Goal: Task Accomplishment & Management: Manage account settings

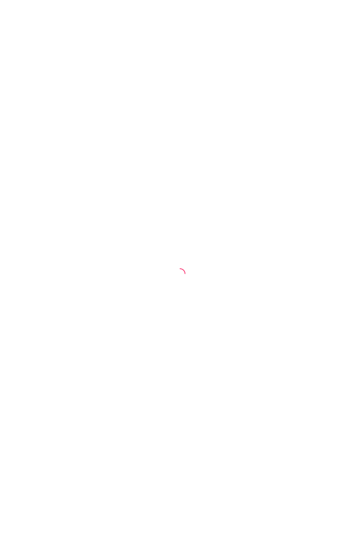
select select "ALL"
select select "0"
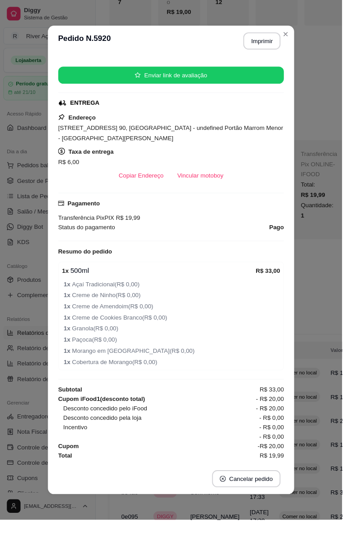
scroll to position [106, 0]
click at [211, 190] on div "Motoboy Escolha um motoboy para entregar esse pedido, você poderá alterar ou re…" at bounding box center [179, 273] width 365 height 555
click at [299, 211] on div "Horário do pedido [DATE] 15:32 Status do pedido FINALIZADO Nome do cliente [PER…" at bounding box center [179, 273] width 259 height 428
click at [270, 81] on button "Enviar link de avaliação" at bounding box center [179, 79] width 237 height 18
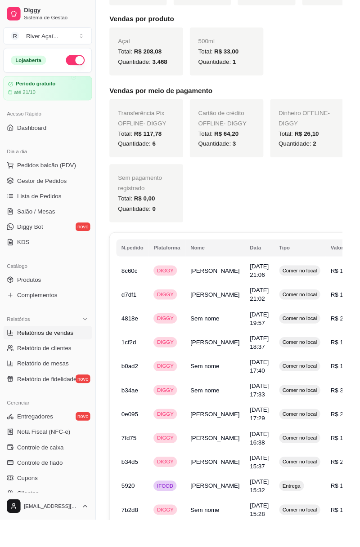
click at [359, 209] on div "Transferência Pix OFFLINE - DIGGY Total: R$ 117,78 Quantidade: 6 Cartão de créd…" at bounding box center [280, 168] width 330 height 129
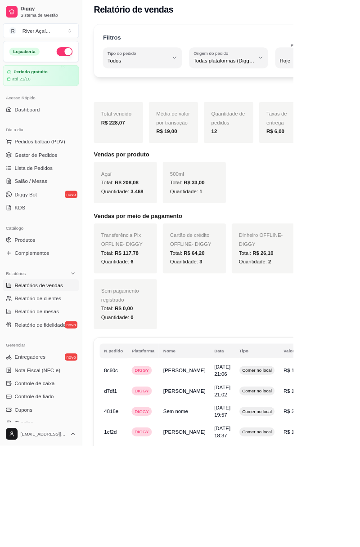
scroll to position [0, 0]
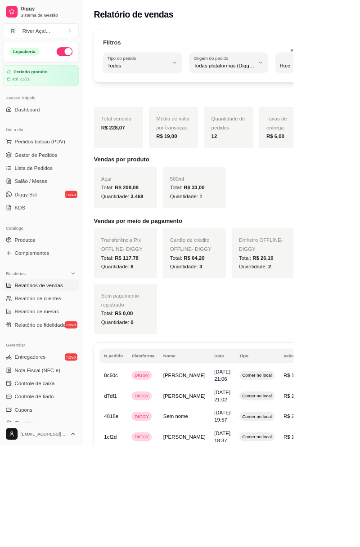
click at [279, 86] on button "Origem do pedido Todas plataformas (Diggy, iFood)" at bounding box center [280, 76] width 97 height 25
click at [266, 118] on span "Diggy" at bounding box center [266, 117] width 67 height 9
type input "DIGGY"
select select "DIGGY"
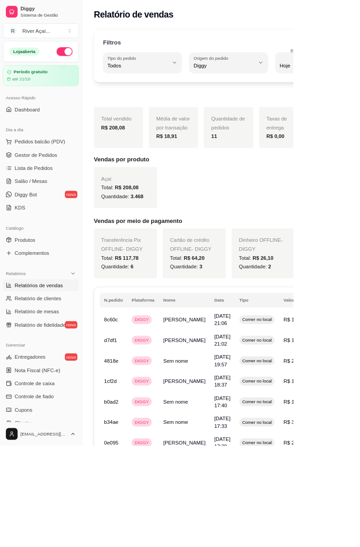
click at [349, 116] on span "Ontem" at bounding box center [366, 117] width 67 height 9
type input "1"
select select "1"
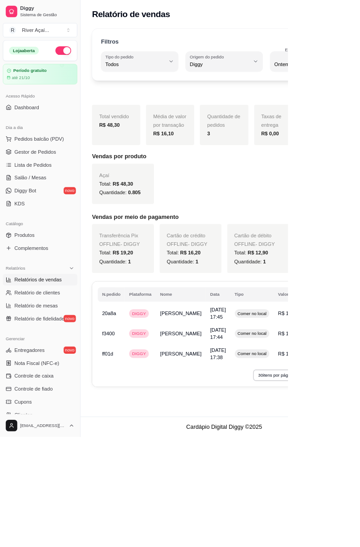
type input "0"
select select "0"
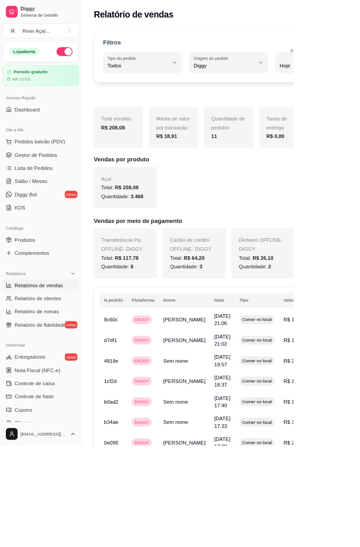
click at [61, 367] on span "Relatório de clientes" at bounding box center [46, 366] width 57 height 9
select select "30"
select select "HIGHEST_TOTAL_SPENT_WITH_ORDERS"
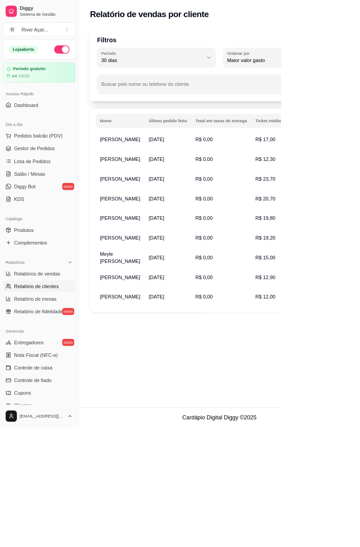
click at [62, 397] on span "Relatório de fidelidade" at bounding box center [49, 398] width 62 height 9
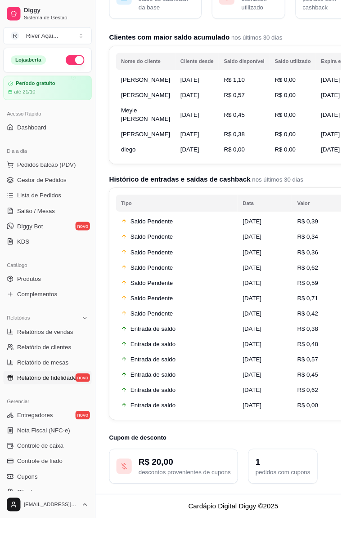
scroll to position [106, 0]
click at [300, 494] on p "1" at bounding box center [298, 487] width 58 height 13
click at [279, 503] on p "pedidos com cupons" at bounding box center [298, 498] width 58 height 9
click at [229, 503] on p "descontos provenientes de cupons" at bounding box center [194, 498] width 97 height 9
click at [230, 511] on div "R$ 20,00 descontos provenientes de cupons" at bounding box center [183, 492] width 136 height 37
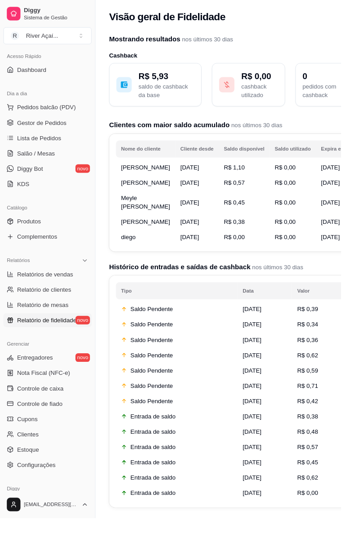
scroll to position [99, 0]
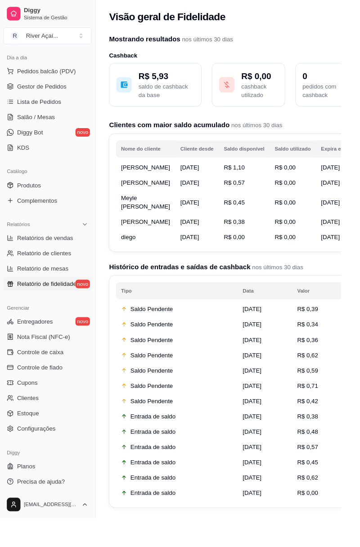
click at [66, 250] on span "Relatórios de vendas" at bounding box center [47, 251] width 59 height 9
select select "ALL"
select select "0"
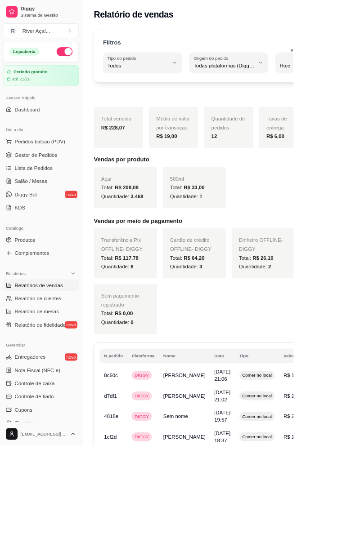
click at [50, 172] on span "Pedidos balcão (PDV)" at bounding box center [49, 173] width 62 height 9
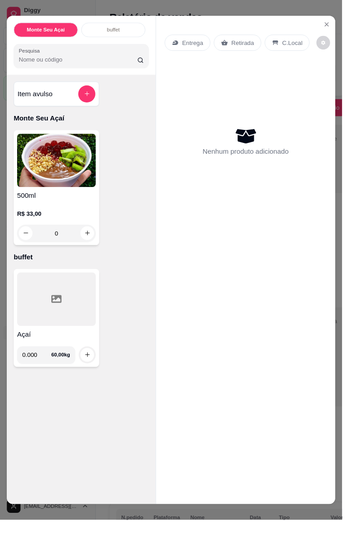
click at [336, 26] on div "Entrega Retirada C.Local Nenhum produto adicionado" at bounding box center [258, 267] width 188 height 500
click at [341, 28] on icon "Close" at bounding box center [343, 25] width 7 height 7
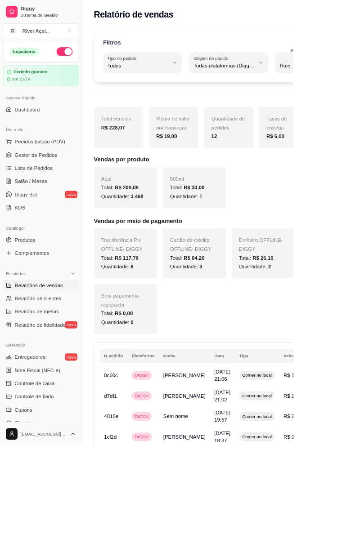
click at [50, 190] on span "Gestor de Pedidos" at bounding box center [44, 190] width 52 height 9
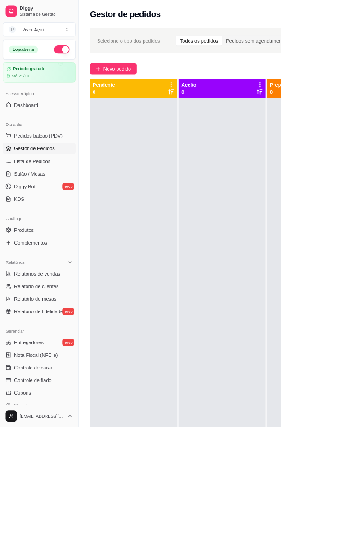
click at [49, 288] on link "Produtos" at bounding box center [50, 294] width 93 height 14
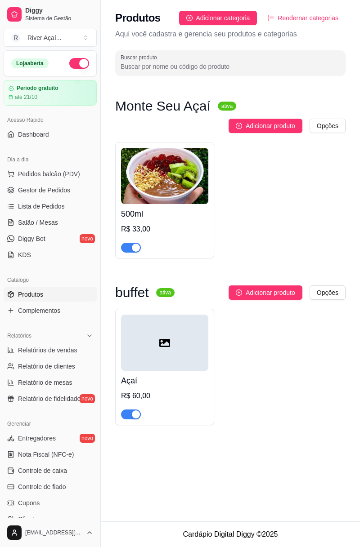
click at [325, 128] on html "Diggy Sistema de Gestão R River Açaí ... Loja aberta Período gratuito até 21/10…" at bounding box center [180, 273] width 360 height 547
click at [323, 290] on html "Diggy Sistema de Gestão R River Açaí ... Loja aberta Período gratuito até 21/10…" at bounding box center [180, 273] width 360 height 547
click at [298, 329] on div "Editar categoria" at bounding box center [309, 329] width 96 height 14
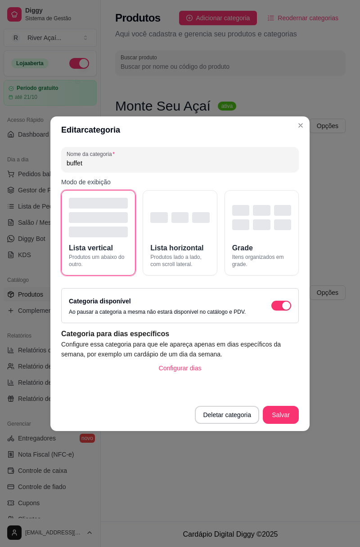
click at [297, 125] on icon "Close" at bounding box center [300, 125] width 7 height 7
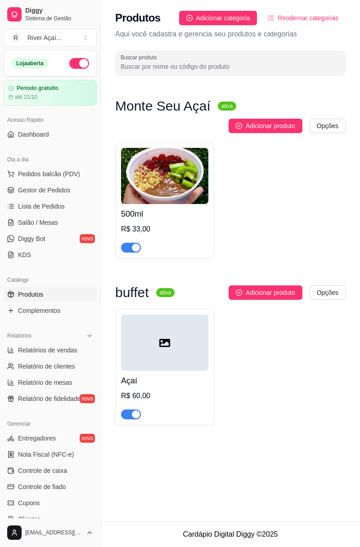
click at [155, 356] on div at bounding box center [164, 343] width 87 height 56
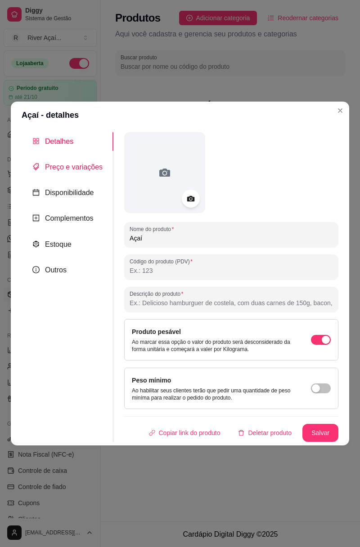
click at [82, 166] on span "Preço e variações" at bounding box center [74, 167] width 58 height 8
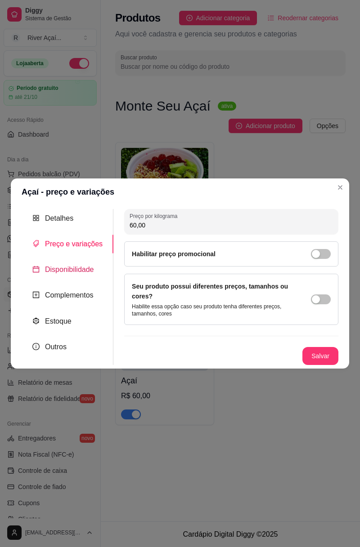
click at [82, 272] on span "Disponibilidade" at bounding box center [69, 270] width 49 height 8
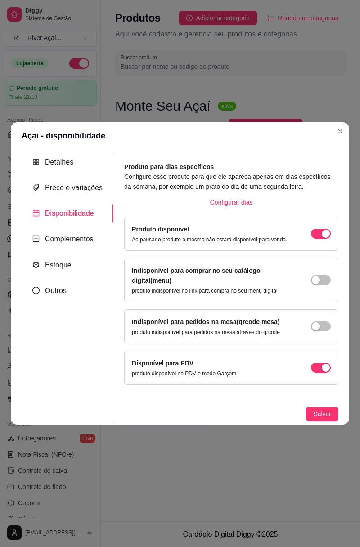
click at [319, 278] on div "button" at bounding box center [316, 280] width 8 height 8
click at [328, 278] on div "button" at bounding box center [325, 280] width 8 height 8
click at [82, 248] on div "Complementos" at bounding box center [68, 239] width 92 height 18
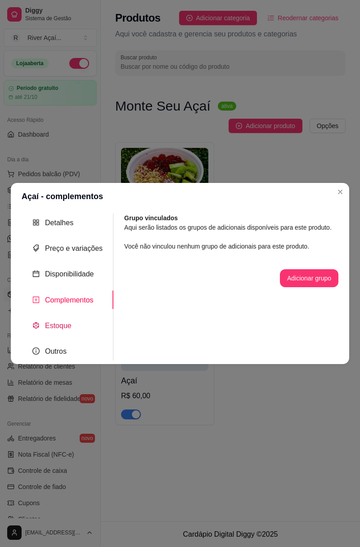
click at [64, 327] on span "Estoque" at bounding box center [58, 326] width 27 height 8
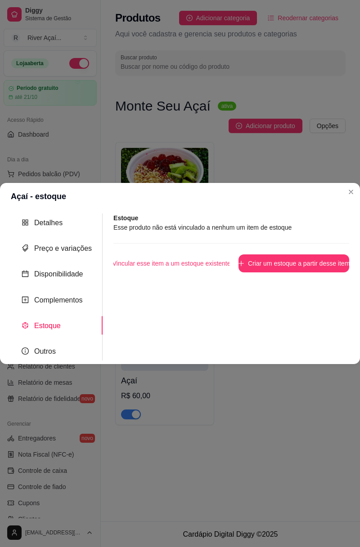
click at [350, 190] on icon "Close" at bounding box center [350, 191] width 7 height 7
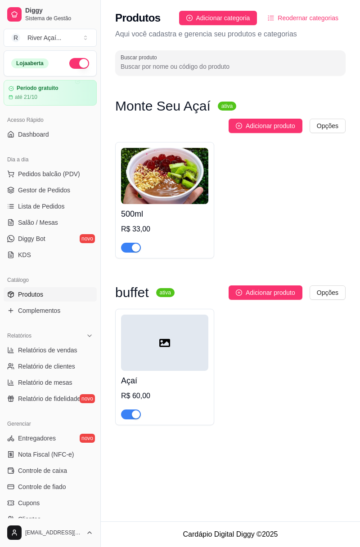
click at [62, 402] on span "Relatório de fidelidade" at bounding box center [49, 398] width 62 height 9
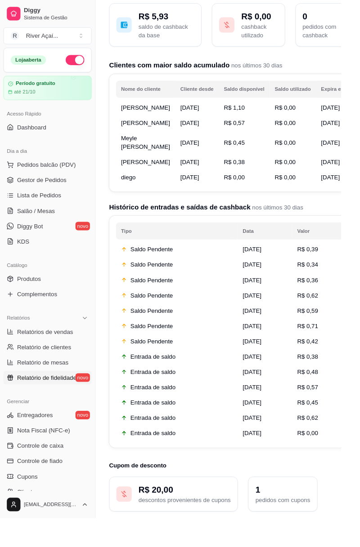
scroll to position [64, 0]
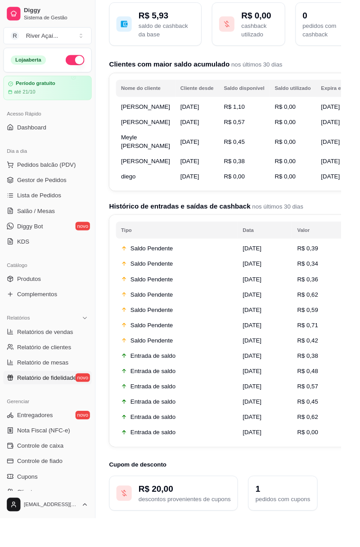
click at [158, 157] on span "Meyle [PERSON_NAME]" at bounding box center [154, 149] width 52 height 16
click at [58, 374] on ul "Relatórios de vendas Relatório de clientes Relatório de mesas Relatório de fide…" at bounding box center [50, 374] width 93 height 63
click at [64, 367] on span "Relatório de clientes" at bounding box center [46, 366] width 57 height 9
select select "30"
select select "HIGHEST_TOTAL_SPENT_WITH_ORDERS"
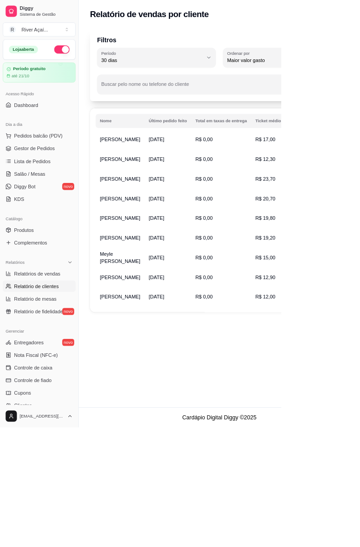
click at [138, 207] on span "[PERSON_NAME]" at bounding box center [154, 203] width 52 height 7
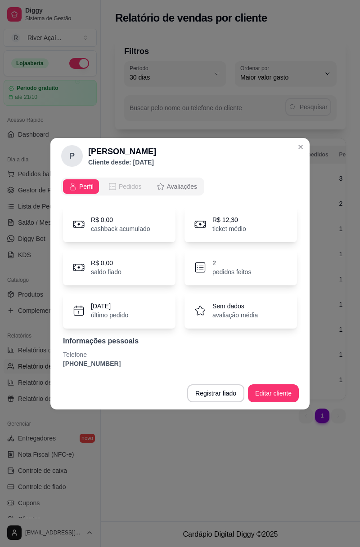
click at [124, 192] on button "Pedidos" at bounding box center [125, 186] width 45 height 14
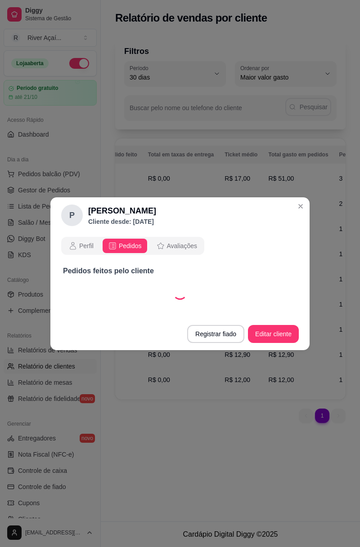
click at [182, 245] on span "Avaliações" at bounding box center [182, 245] width 30 height 9
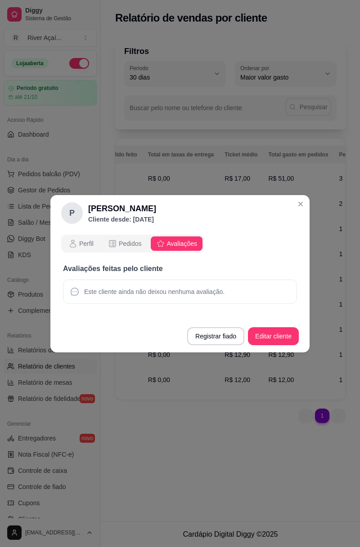
click at [302, 205] on icon "Close" at bounding box center [301, 204] width 4 height 4
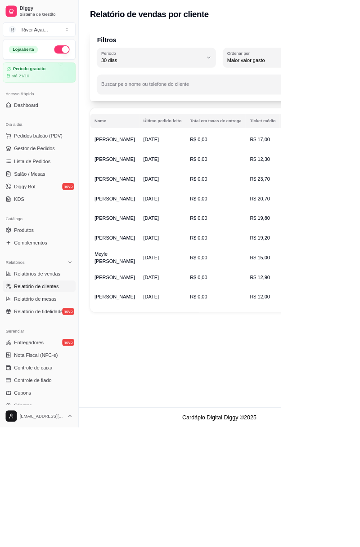
scroll to position [0, 0]
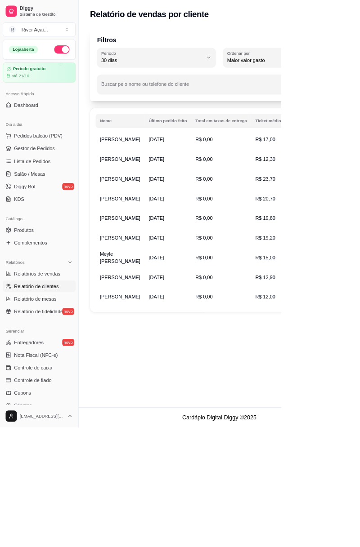
click at [31, 468] on span "Controle de caixa" at bounding box center [42, 470] width 49 height 9
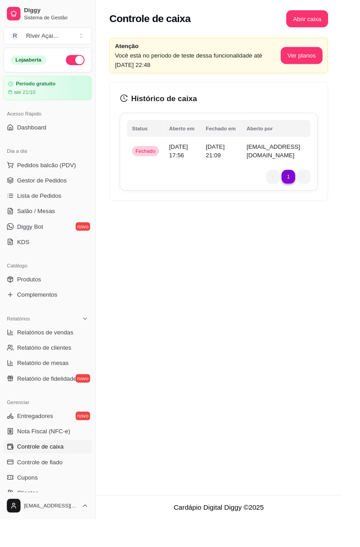
click at [279, 159] on span "[EMAIL_ADDRESS][DOMAIN_NAME]" at bounding box center [287, 159] width 56 height 16
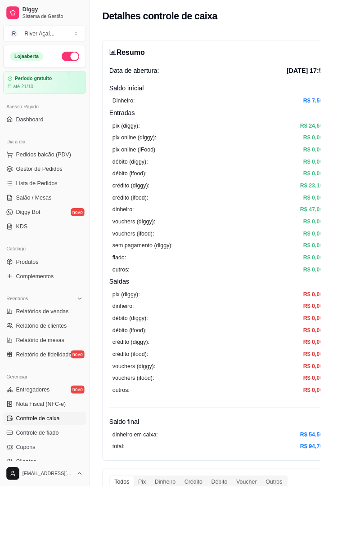
click at [46, 289] on link "Produtos" at bounding box center [50, 294] width 93 height 14
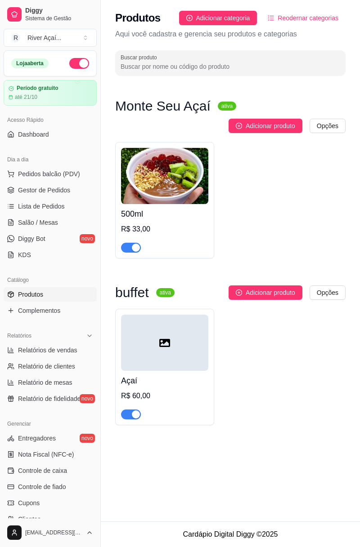
click at [168, 200] on img at bounding box center [164, 176] width 87 height 56
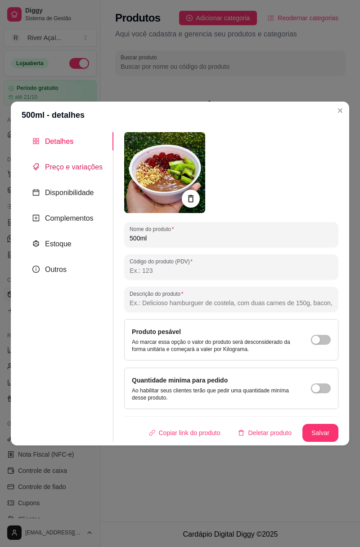
click at [85, 165] on span "Preço e variações" at bounding box center [74, 167] width 58 height 8
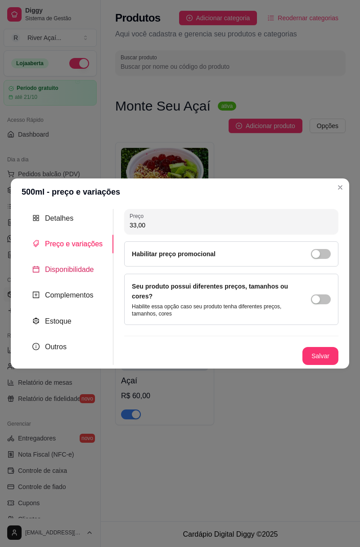
click at [75, 269] on span "Disponibilidade" at bounding box center [69, 270] width 49 height 8
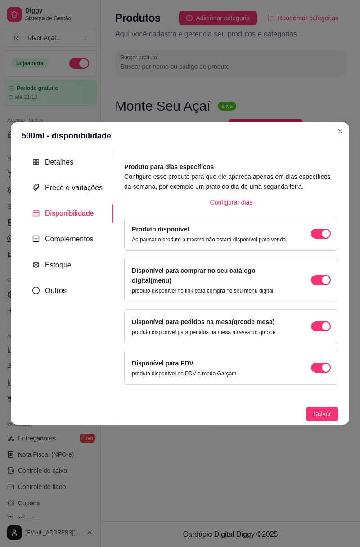
click at [317, 363] on span "button" at bounding box center [321, 368] width 20 height 10
click at [317, 364] on div "button" at bounding box center [316, 368] width 8 height 8
click at [65, 242] on span "Complementos" at bounding box center [69, 239] width 49 height 8
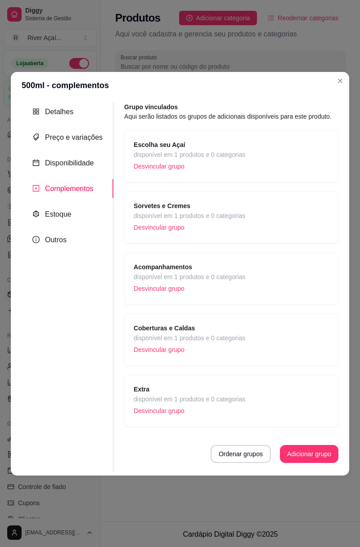
click at [234, 153] on span "disponível em 1 produtos e 0 categorias" at bounding box center [189, 155] width 111 height 10
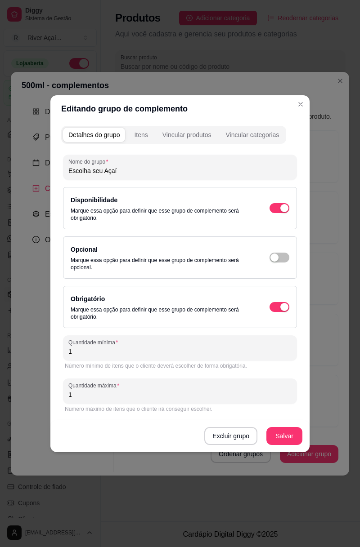
click at [190, 136] on div "Vincular produtos" at bounding box center [186, 134] width 49 height 9
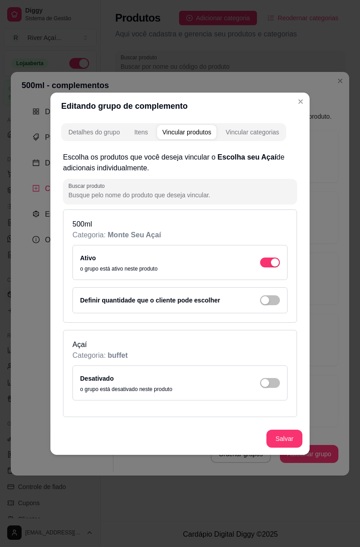
click at [139, 134] on div "Itens" at bounding box center [140, 132] width 13 height 9
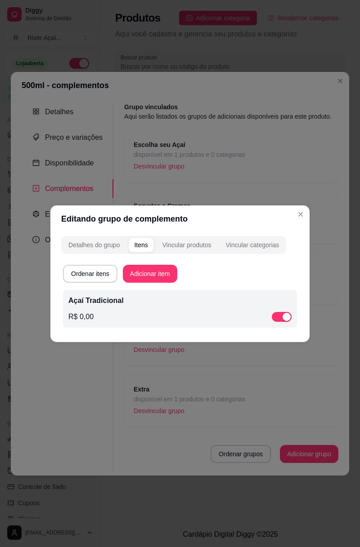
click at [297, 217] on icon "Close" at bounding box center [300, 214] width 7 height 7
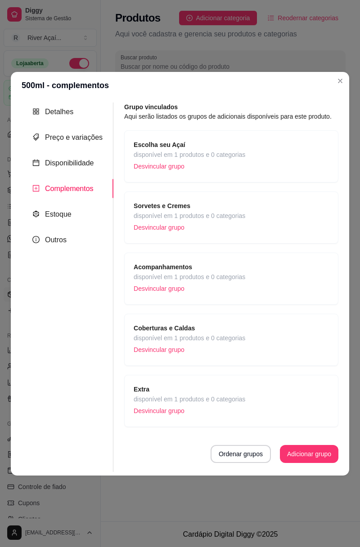
click at [254, 219] on div "Sorvetes e Cremes disponível em 1 produtos e 0 categorias Desvincular grupo" at bounding box center [231, 217] width 195 height 33
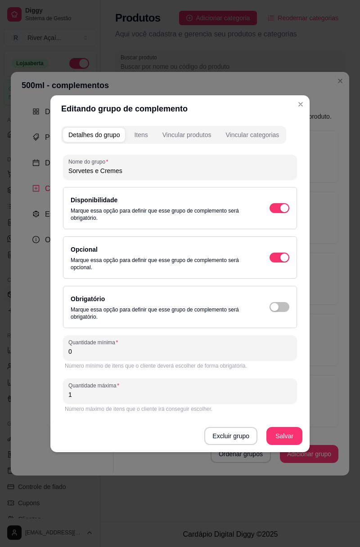
click at [142, 137] on div "Itens" at bounding box center [140, 134] width 13 height 9
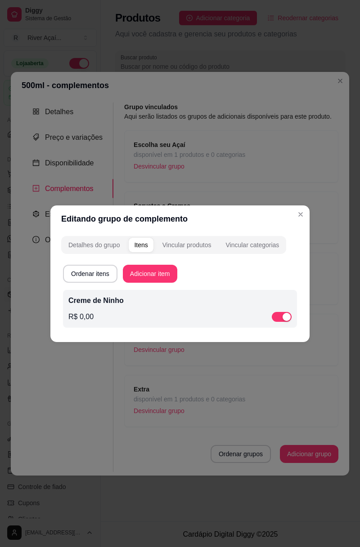
click at [298, 215] on icon "Close" at bounding box center [300, 214] width 7 height 7
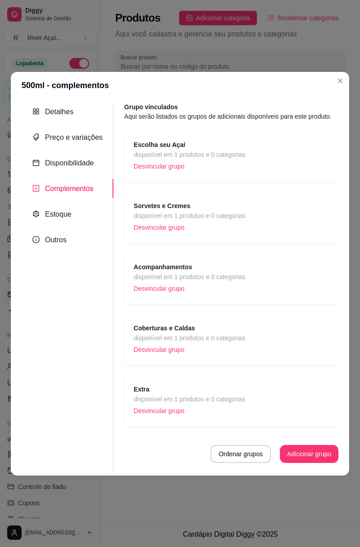
click at [237, 283] on p "Desvincular grupo" at bounding box center [189, 288] width 111 height 13
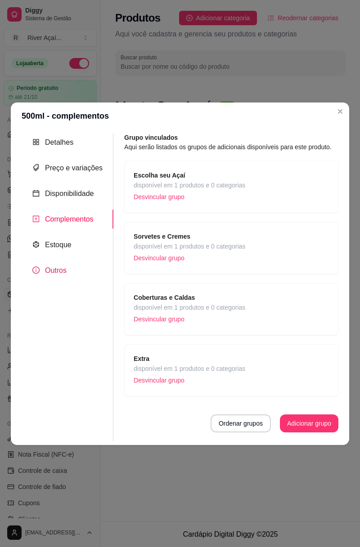
click at [64, 266] on div "Outros" at bounding box center [49, 270] width 34 height 11
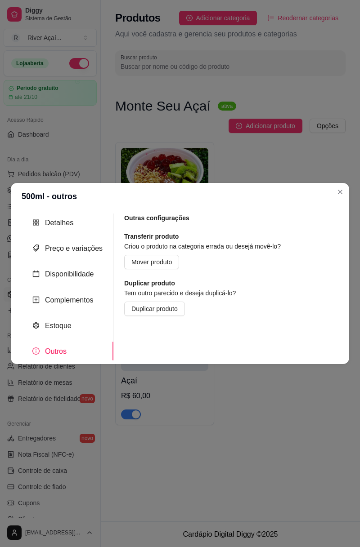
click at [85, 223] on div "Detalhes" at bounding box center [68, 223] width 92 height 18
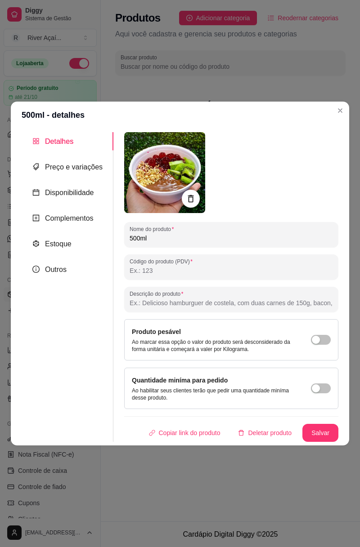
click at [337, 114] on icon "Close" at bounding box center [339, 110] width 7 height 7
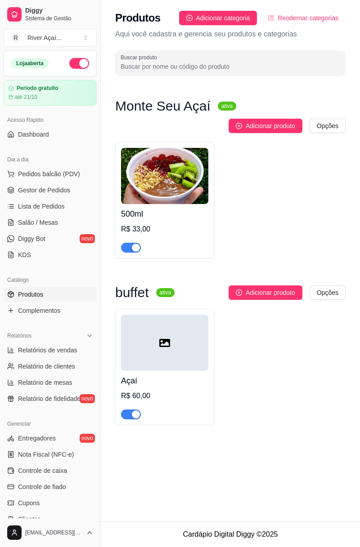
click at [278, 124] on span "Adicionar produto" at bounding box center [269, 126] width 49 height 10
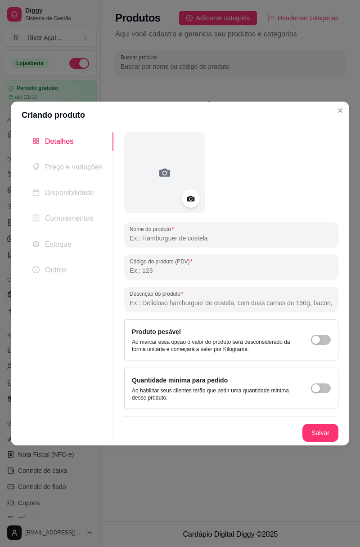
click at [336, 107] on button "Close" at bounding box center [340, 110] width 14 height 14
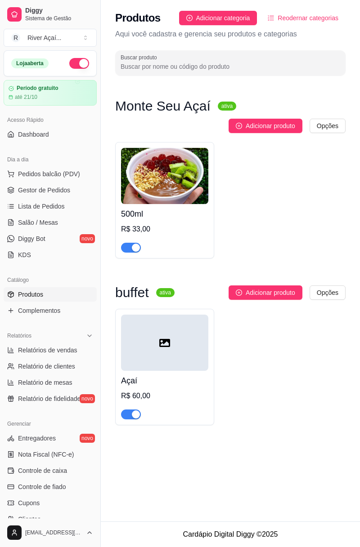
click at [220, 15] on span "Adicionar categoria" at bounding box center [223, 18] width 54 height 10
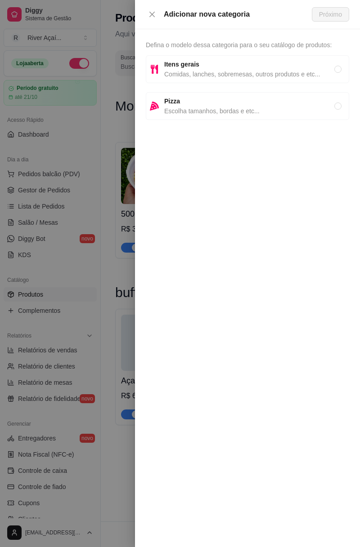
click at [247, 74] on span "Comidas, lanches, sobremesas, outros produtos e etc..." at bounding box center [249, 74] width 170 height 10
radio input "true"
click at [330, 15] on span "Próximo" at bounding box center [330, 14] width 23 height 10
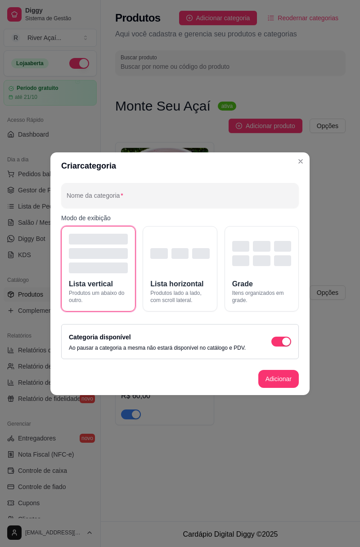
click at [180, 281] on span "Lista horizontal" at bounding box center [176, 284] width 53 height 11
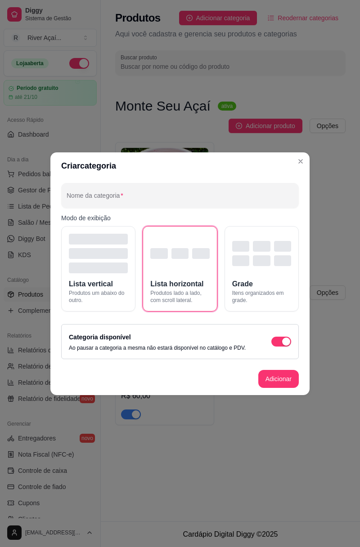
click at [277, 385] on button "Adicionar" at bounding box center [278, 379] width 40 height 18
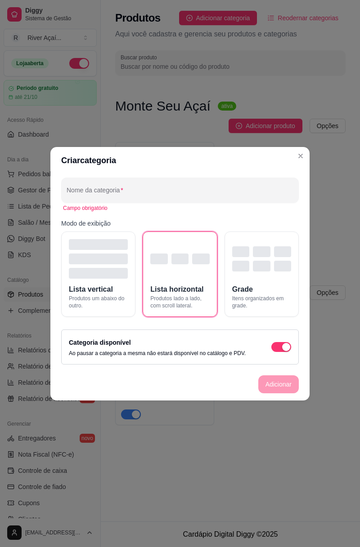
click at [233, 195] on input "Nome da categoria" at bounding box center [180, 193] width 227 height 9
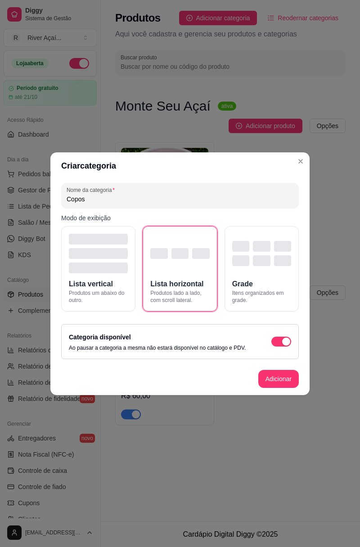
click at [285, 377] on button "Adicionar" at bounding box center [278, 379] width 40 height 18
type input "Copos"
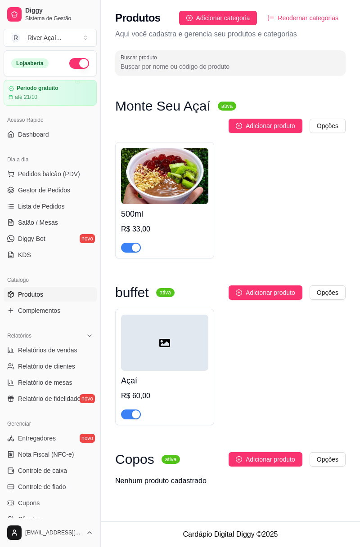
click at [282, 457] on span "Adicionar produto" at bounding box center [269, 460] width 49 height 10
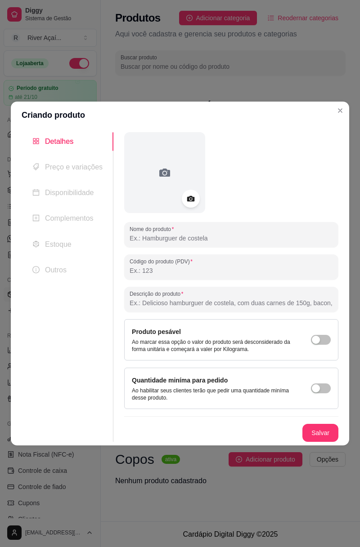
click at [187, 200] on icon at bounding box center [191, 198] width 8 height 5
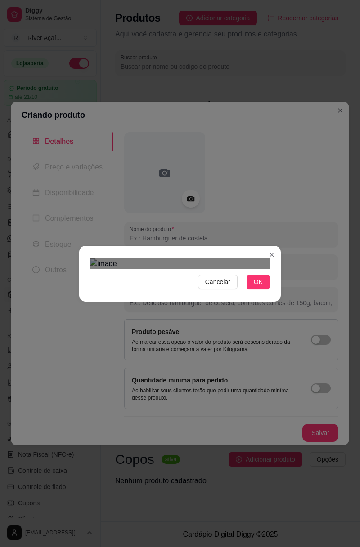
click at [253, 289] on button "OK" at bounding box center [257, 282] width 23 height 14
